Goal: Information Seeking & Learning: Check status

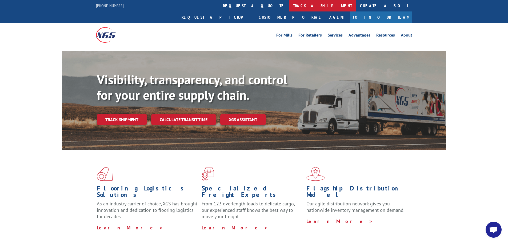
click at [289, 9] on link "track a shipment" at bounding box center [322, 5] width 67 height 11
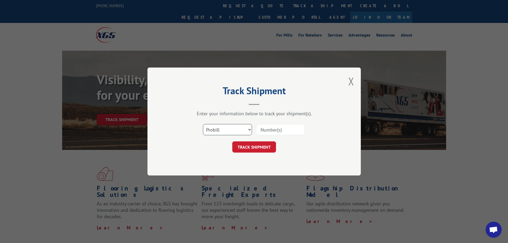
click at [250, 131] on select "Select category... Probill BOL PO" at bounding box center [227, 129] width 49 height 11
select select "bol"
click at [203, 124] on select "Select category... Probill BOL PO" at bounding box center [227, 129] width 49 height 11
click at [262, 131] on input at bounding box center [280, 129] width 49 height 11
paste input "CP-029554.A"
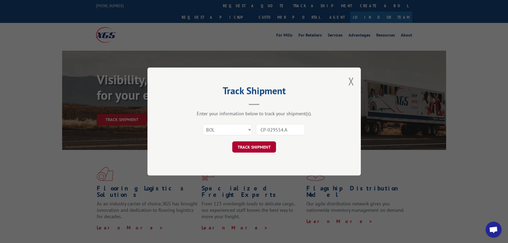
type input "CP-029554.A"
click at [254, 148] on button "TRACK SHIPMENT" at bounding box center [254, 146] width 44 height 11
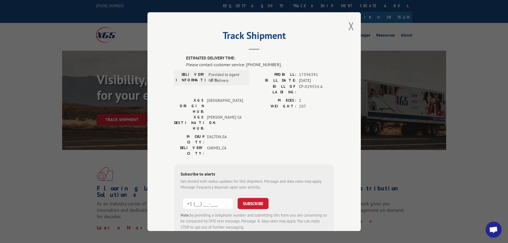
click at [209, 197] on input "+1 (___) ___-____" at bounding box center [208, 202] width 51 height 11
type input "[PHONE_NUMBER]"
click at [254, 197] on button "SUBSCRIBE" at bounding box center [252, 202] width 31 height 11
